Goal: Check status: Check status

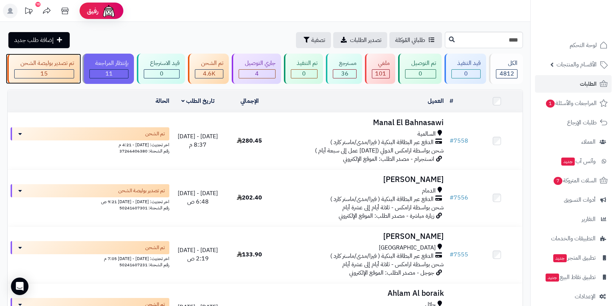
click at [55, 70] on div "15" at bounding box center [44, 74] width 59 height 8
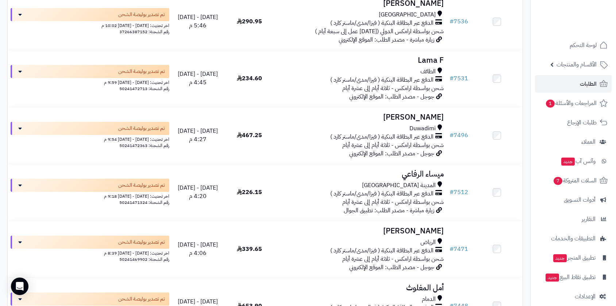
scroll to position [203, 0]
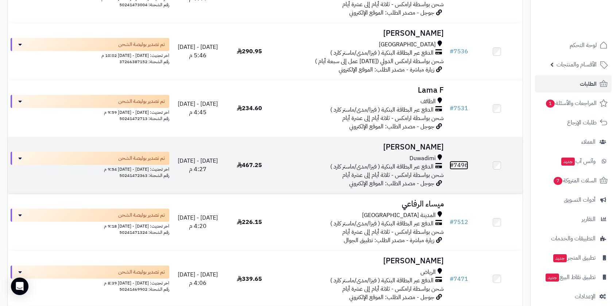
click at [461, 166] on link "# 7496" at bounding box center [458, 165] width 19 height 9
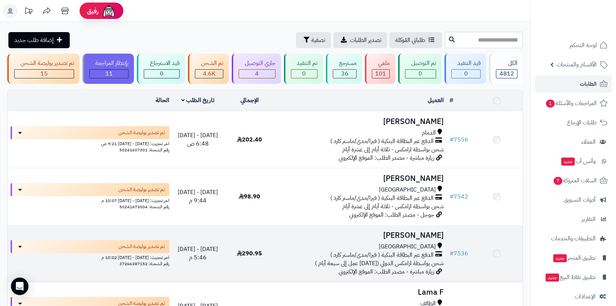
scroll to position [203, 0]
